Goal: Find specific page/section: Find specific page/section

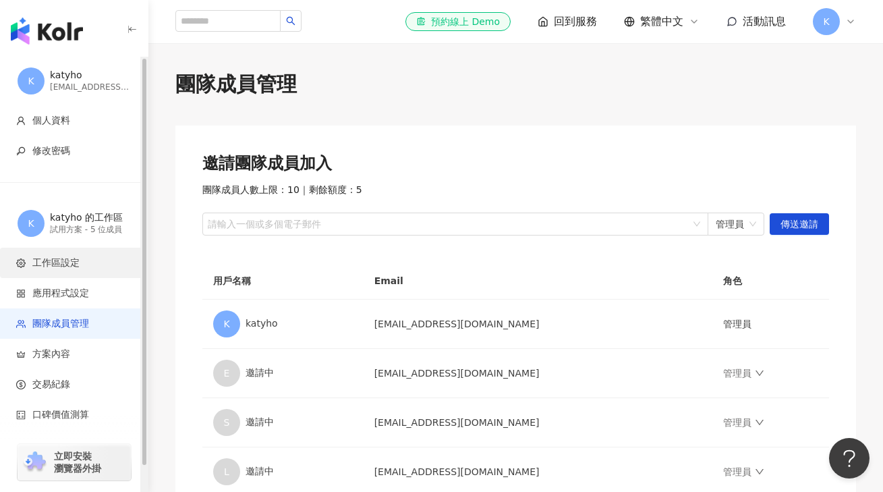
click at [66, 261] on span "工作區設定" at bounding box center [55, 262] width 47 height 13
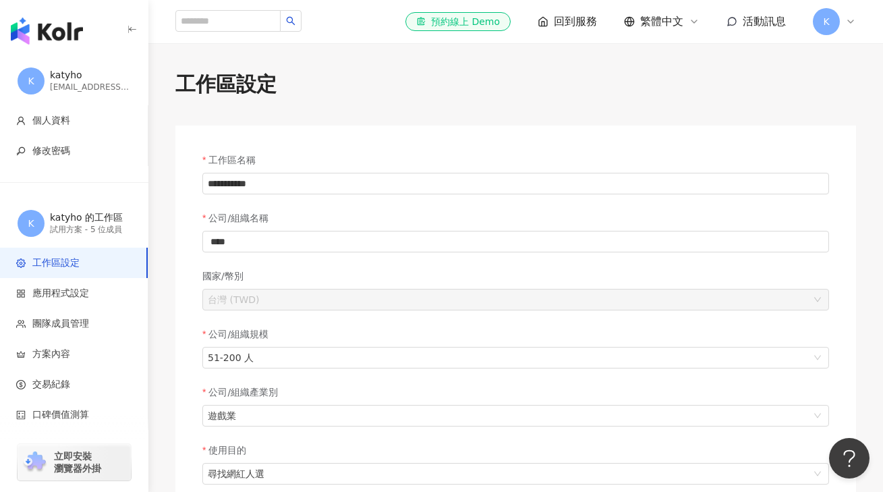
click at [52, 36] on img "button" at bounding box center [47, 31] width 72 height 27
